Goal: Task Accomplishment & Management: Manage account settings

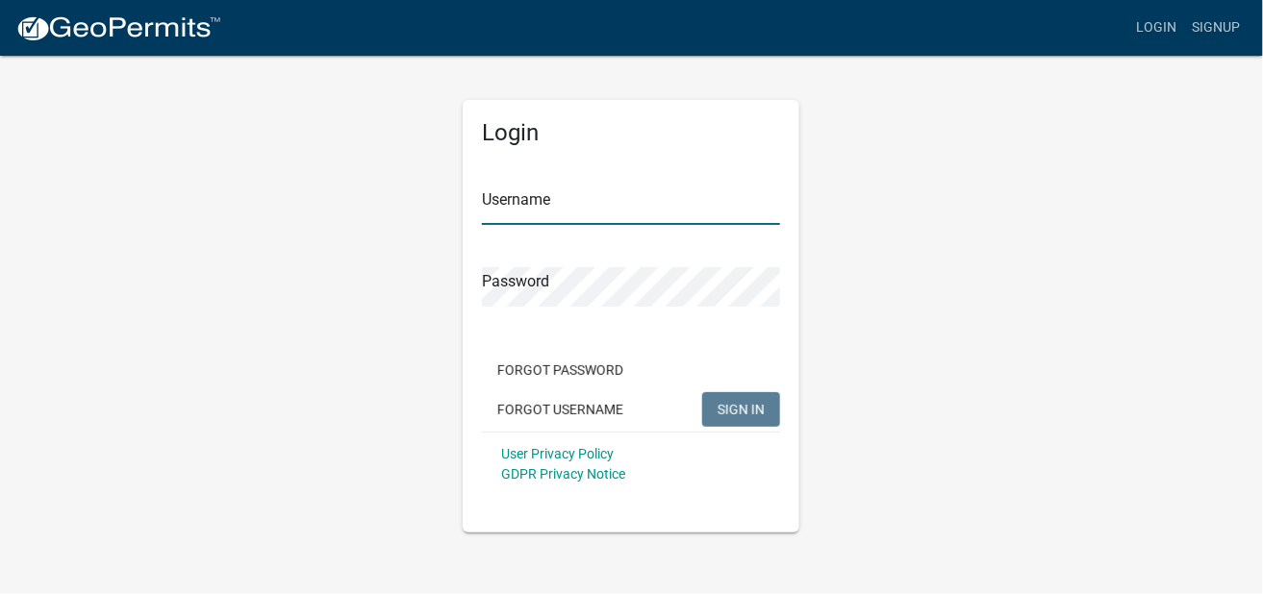
click at [540, 202] on input "Username" at bounding box center [631, 205] width 298 height 39
type input "concordtank"
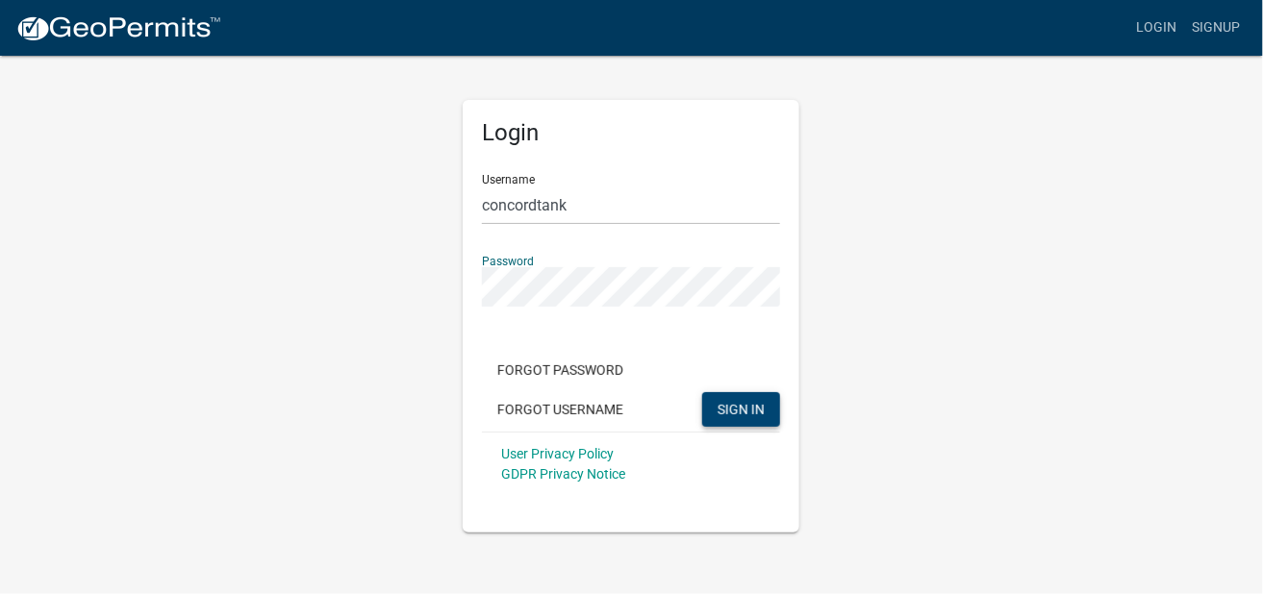
click at [740, 408] on span "SIGN IN" at bounding box center [740, 408] width 47 height 15
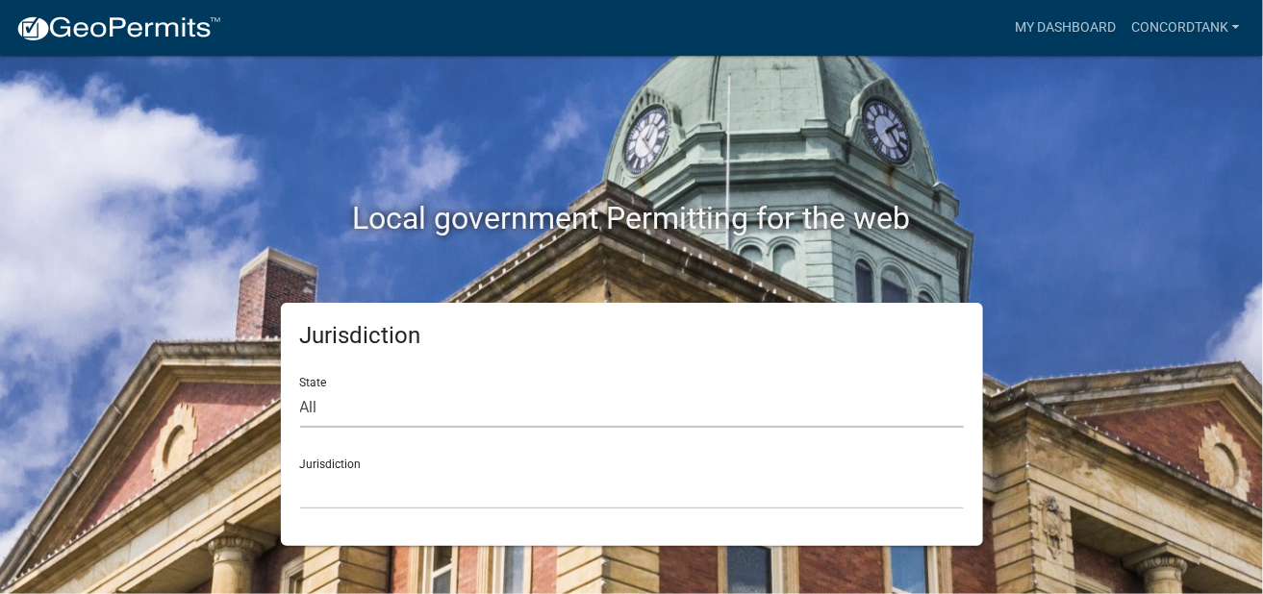
click at [317, 412] on select "All [US_STATE] [US_STATE] [US_STATE] [US_STATE] [US_STATE] [US_STATE] [US_STATE…" at bounding box center [631, 407] width 663 height 39
select select "[US_STATE]"
click at [300, 388] on select "All [US_STATE] [US_STATE] [US_STATE] [US_STATE] [US_STATE] [US_STATE] [US_STATE…" at bounding box center [631, 407] width 663 height 39
click at [342, 473] on select "[GEOGRAPHIC_DATA], [US_STATE][PERSON_NAME][GEOGRAPHIC_DATA], [US_STATE][PERSON_…" at bounding box center [631, 489] width 663 height 39
click at [546, 516] on div "Jurisdiction State All [US_STATE] [US_STATE] [US_STATE] [US_STATE] [US_STATE] […" at bounding box center [632, 424] width 702 height 243
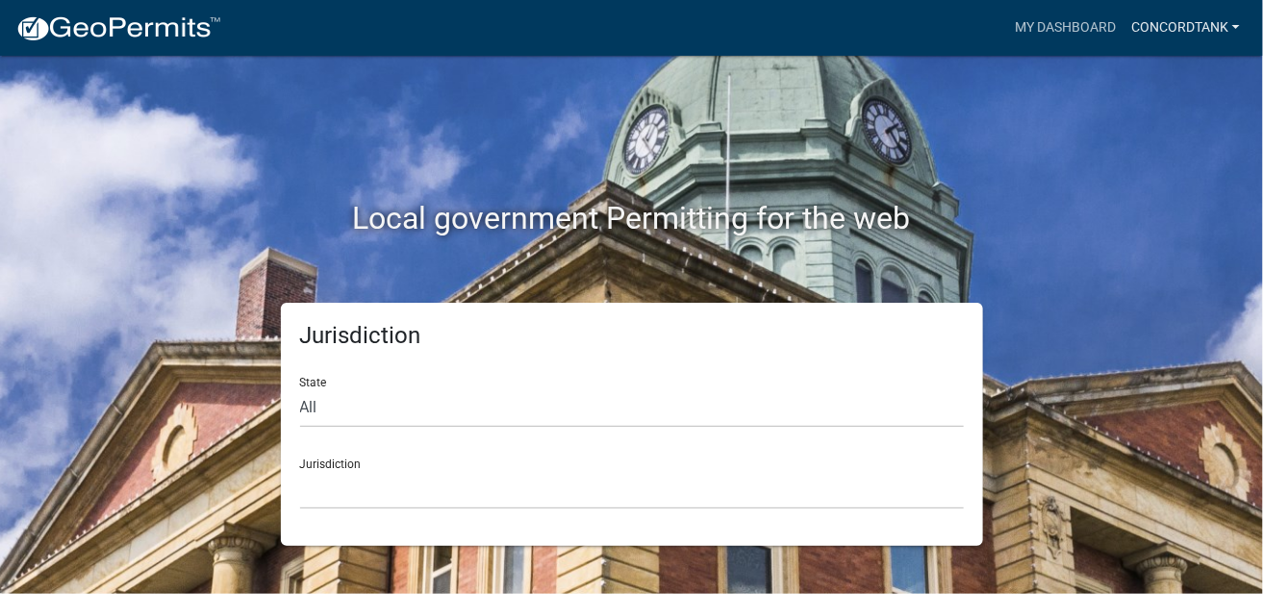
click at [1188, 30] on link "concordtank" at bounding box center [1185, 28] width 124 height 37
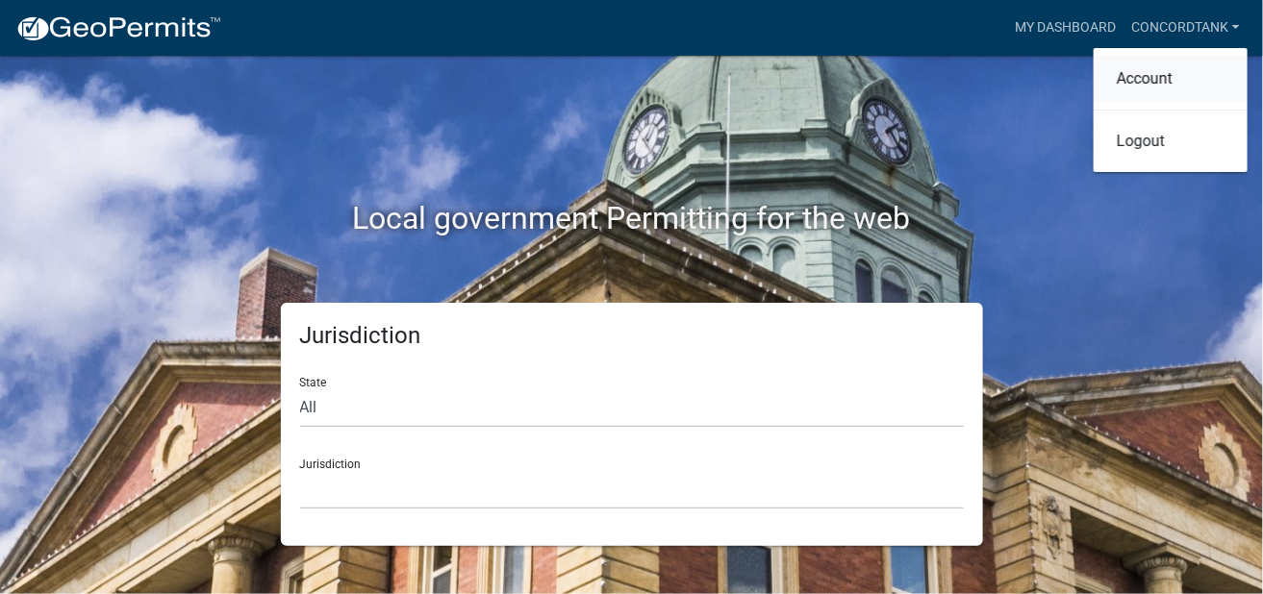
click at [1133, 79] on link "Account" at bounding box center [1170, 79] width 154 height 46
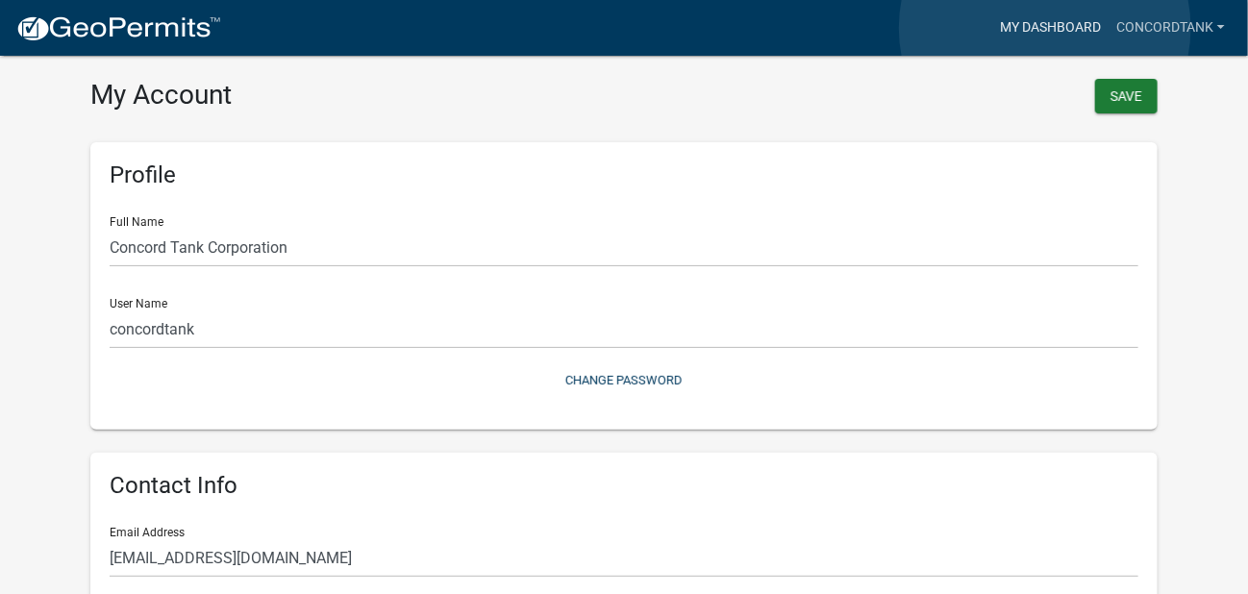
click at [1045, 28] on link "My Dashboard" at bounding box center [1050, 28] width 116 height 37
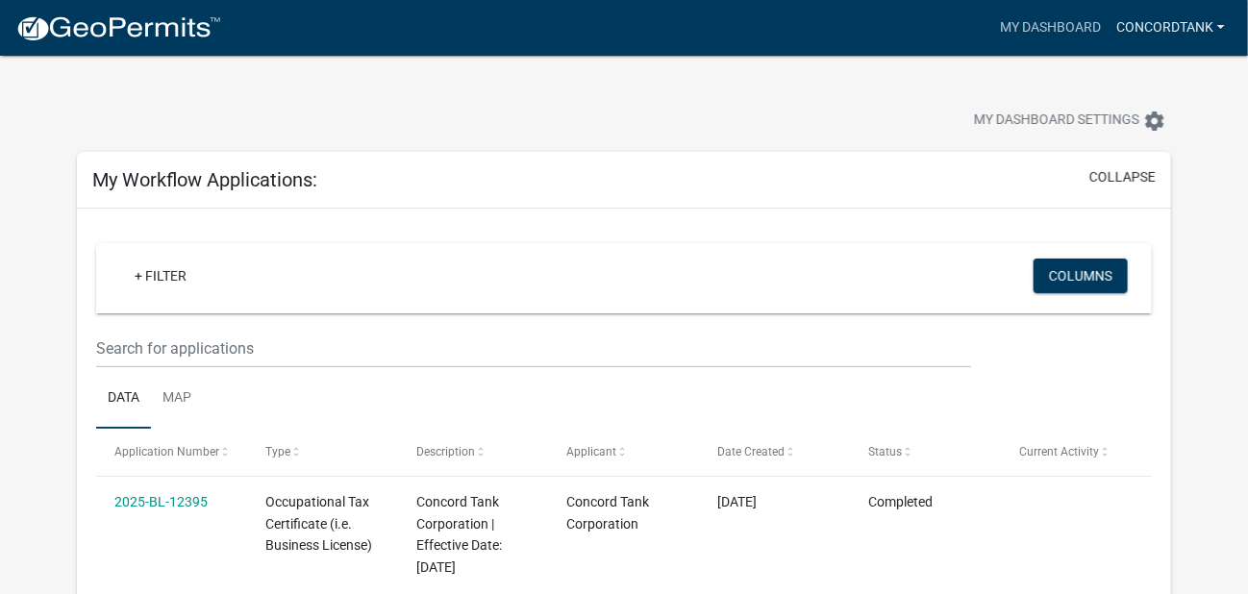
click at [1203, 26] on link "concordtank" at bounding box center [1171, 28] width 124 height 37
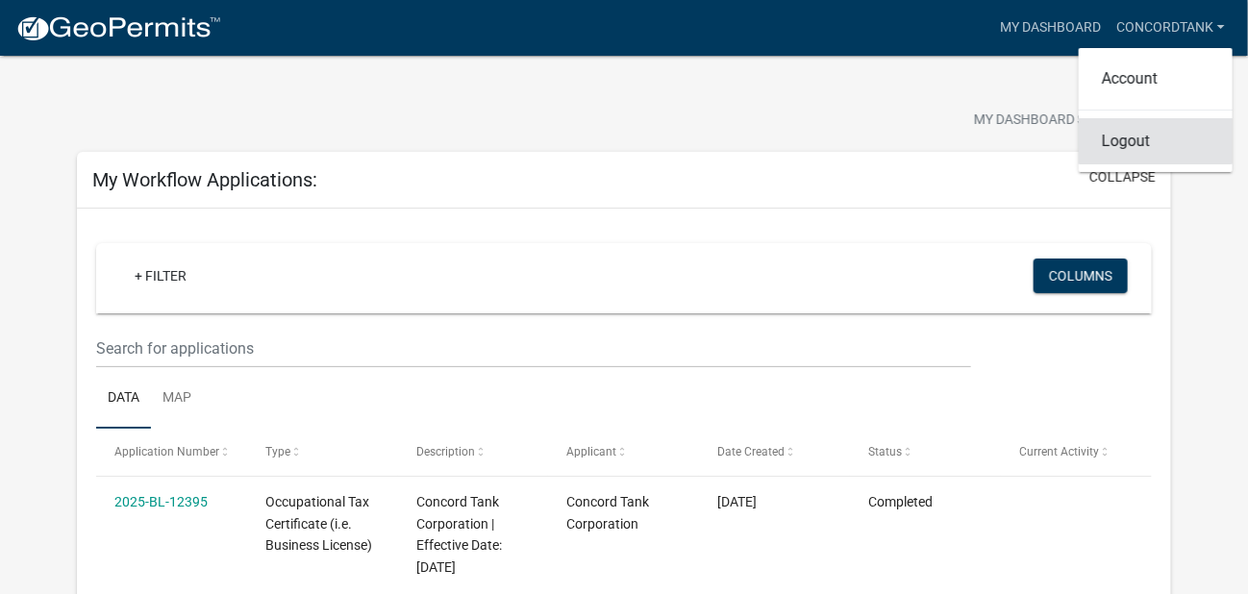
click at [1123, 143] on link "Logout" at bounding box center [1156, 141] width 154 height 46
